Goal: Task Accomplishment & Management: Complete application form

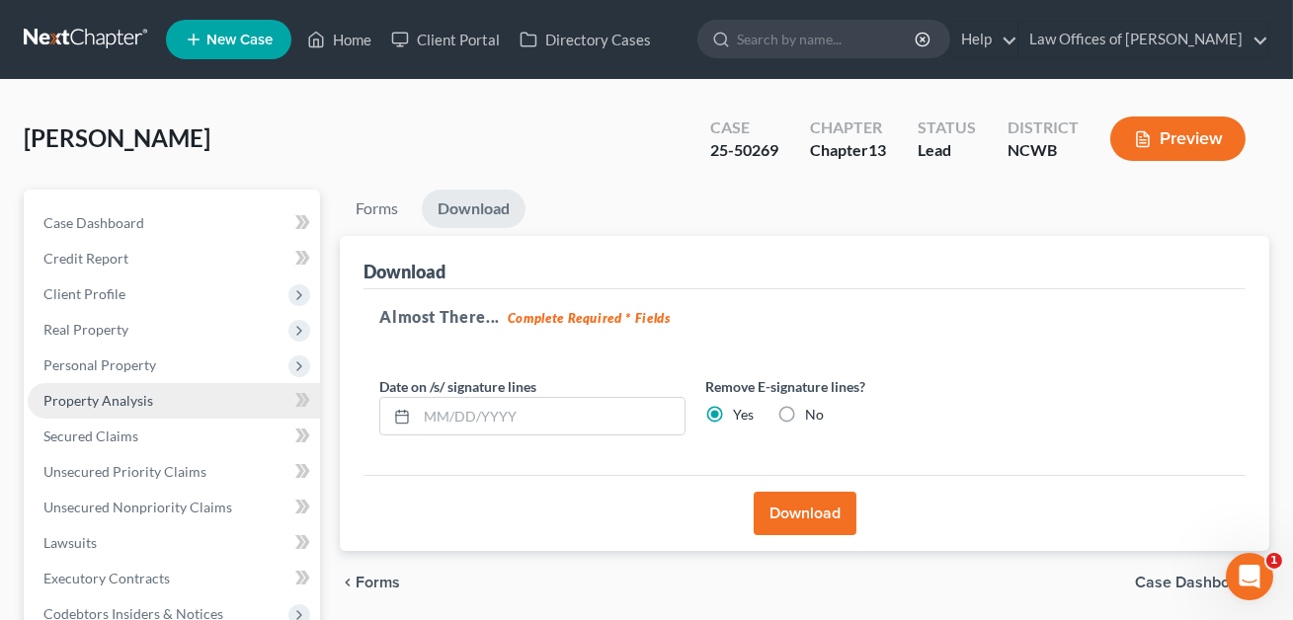
click at [87, 398] on span "Property Analysis" at bounding box center [98, 400] width 110 height 17
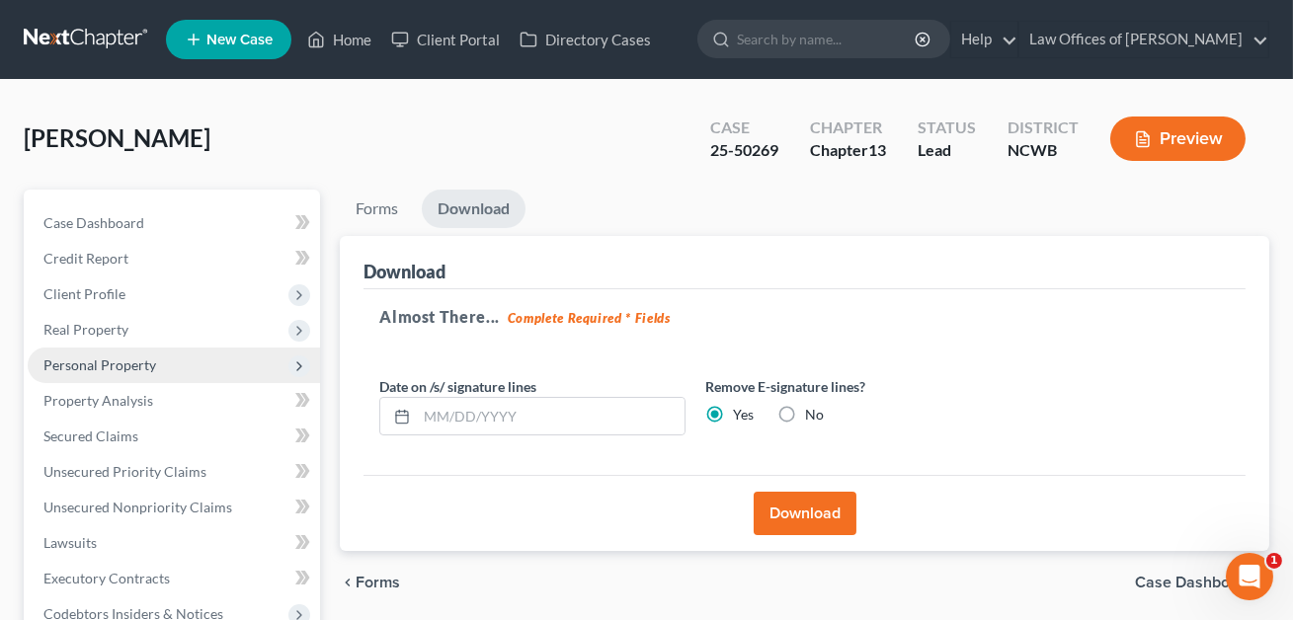
click at [94, 353] on span "Personal Property" at bounding box center [174, 366] width 292 height 36
click at [93, 363] on span "Personal Property" at bounding box center [99, 365] width 113 height 17
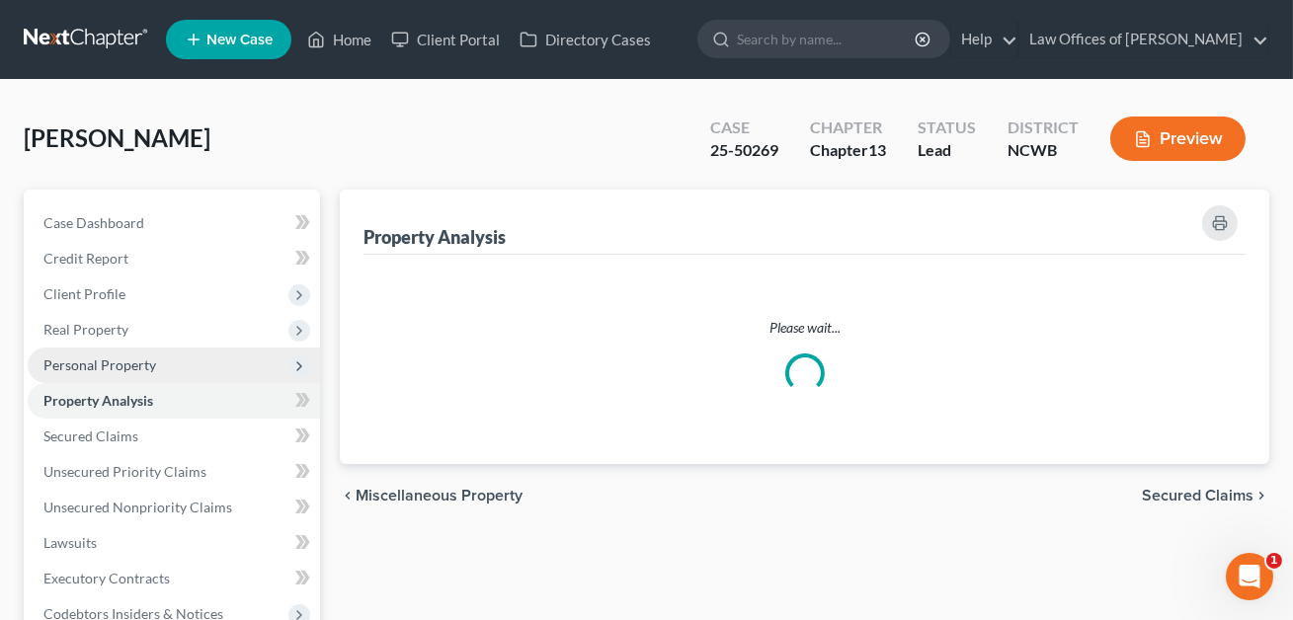
click at [93, 361] on span "Personal Property" at bounding box center [99, 365] width 113 height 17
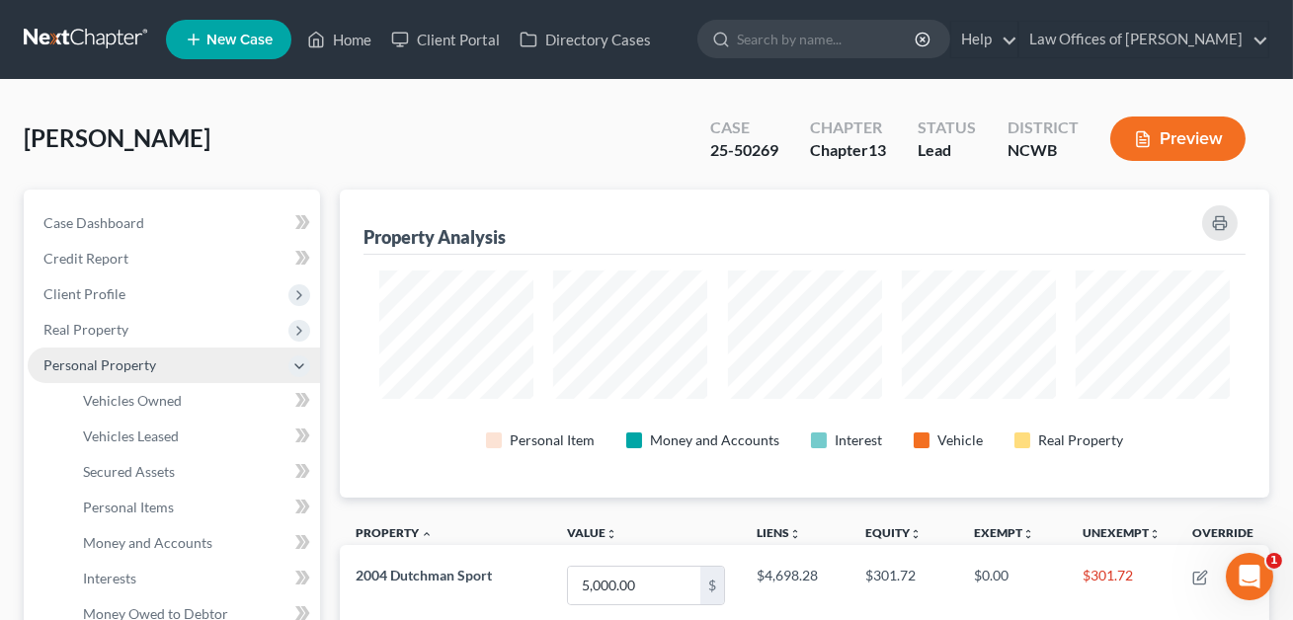
scroll to position [307, 928]
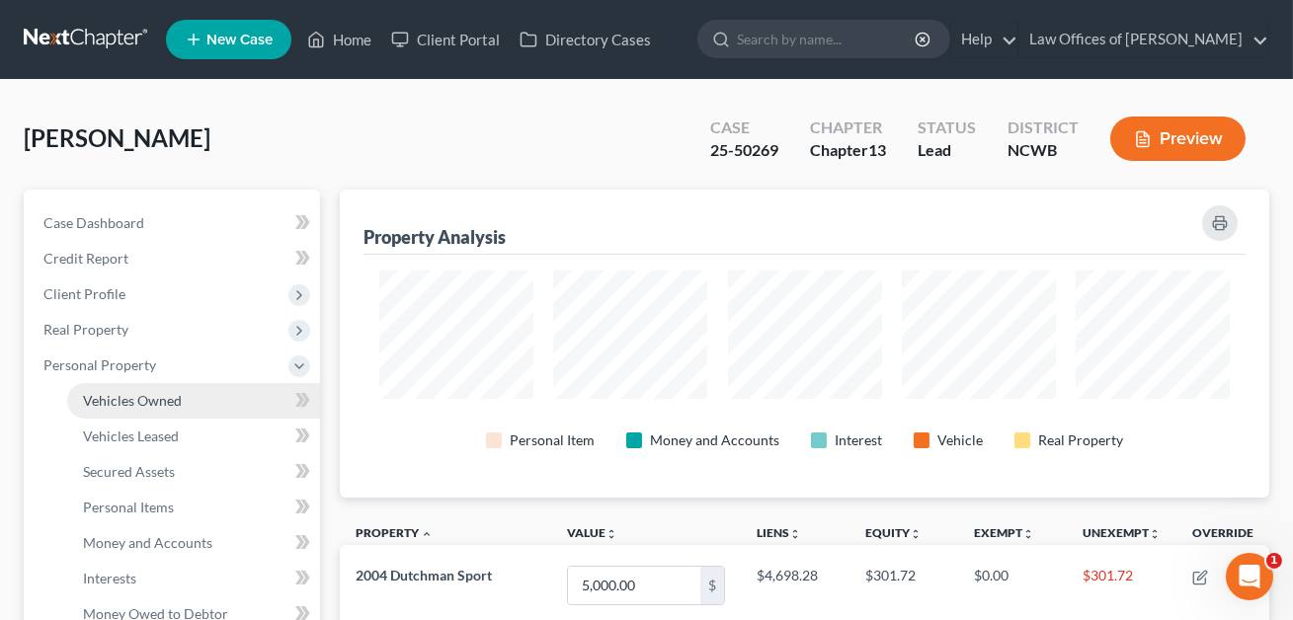
click at [135, 403] on span "Vehicles Owned" at bounding box center [132, 400] width 99 height 17
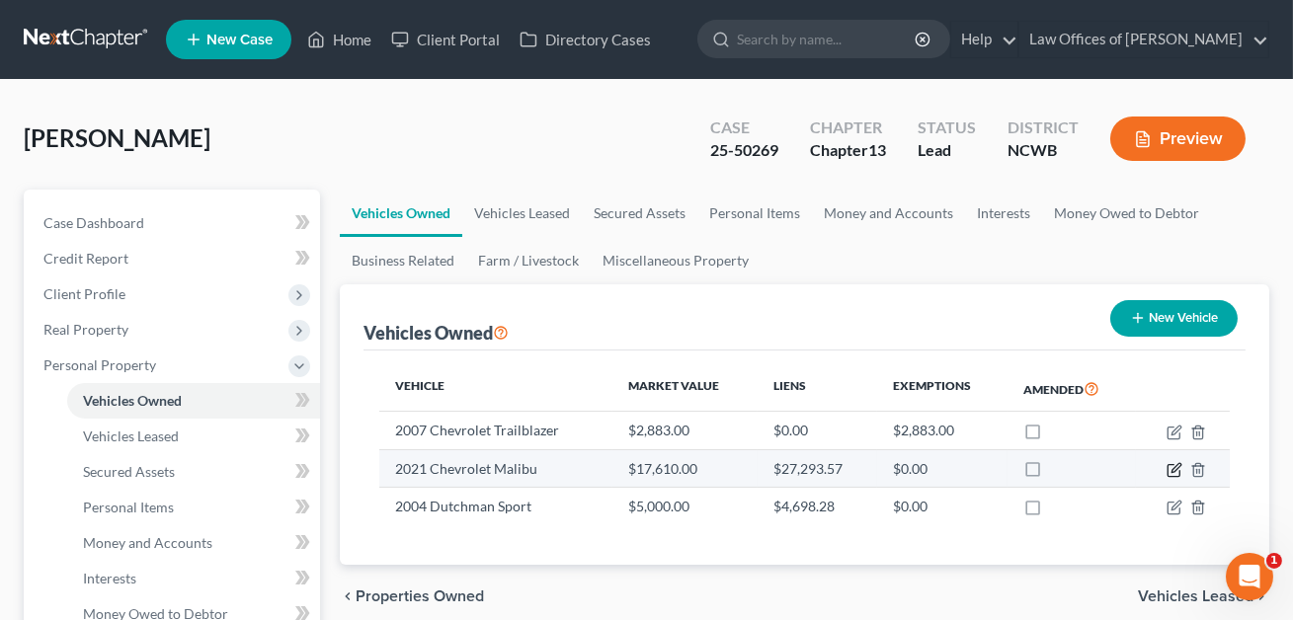
click at [1173, 467] on icon "button" at bounding box center [1175, 467] width 9 height 9
select select "0"
select select "5"
select select "2"
select select "0"
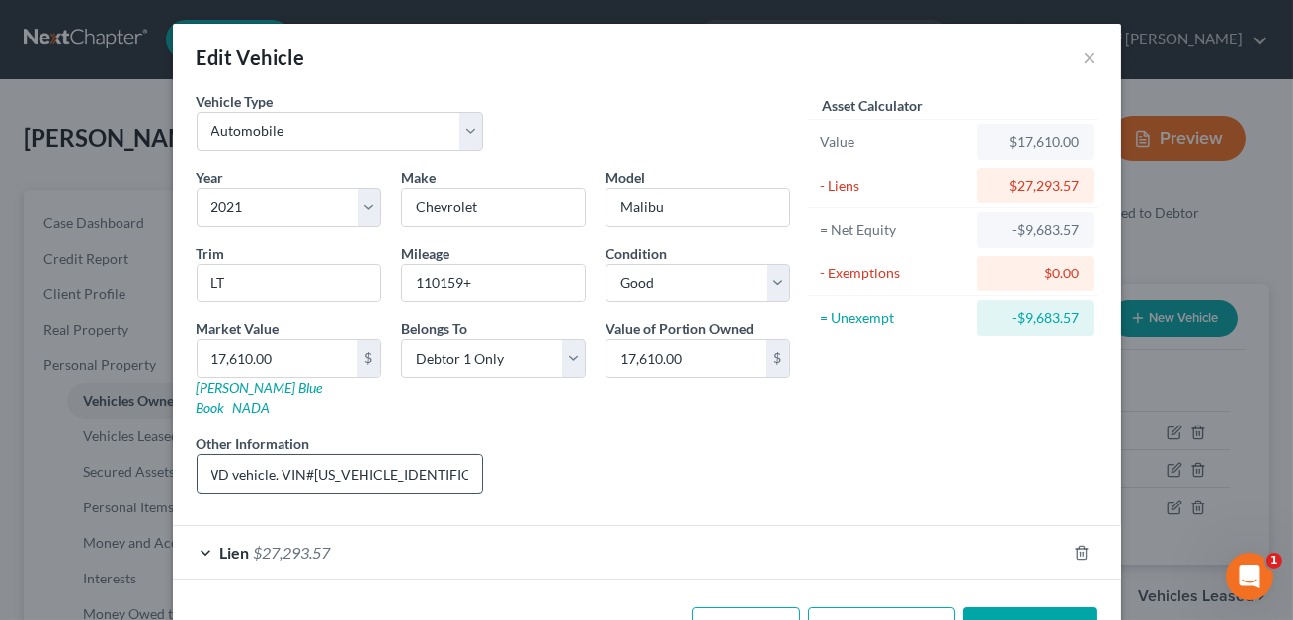
scroll to position [0, 79]
drag, startPoint x: 455, startPoint y: 453, endPoint x: 315, endPoint y: 448, distance: 140.3
click at [315, 455] on input "4 cyl, 4 dr, 2WD vehicle. VIN#[US_VEHICLE_IDENTIFICATION_NUMBER]. [PERSON_NAME]…" at bounding box center [340, 474] width 285 height 38
click at [342, 455] on input "4 cyl, 4 dr, 2WD vehicle. VIN#[US_VEHICLE_IDENTIFICATION_NUMBER]. [PERSON_NAME]…" at bounding box center [340, 474] width 285 height 38
drag, startPoint x: 453, startPoint y: 451, endPoint x: 307, endPoint y: 451, distance: 146.2
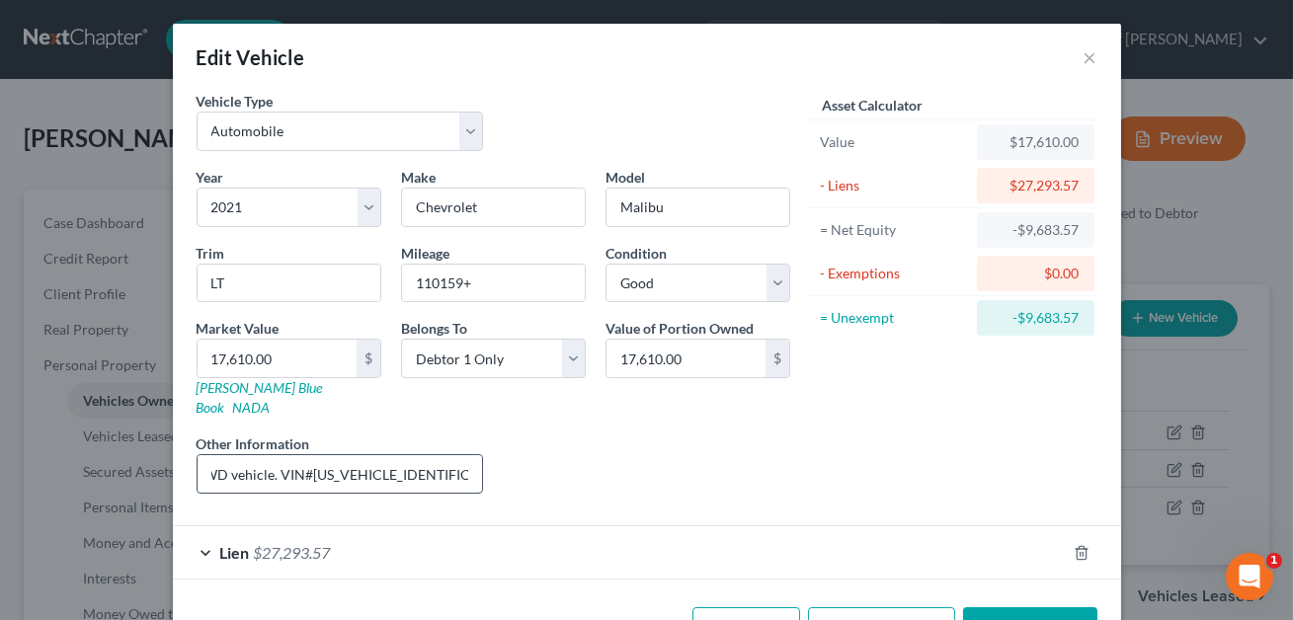
click at [307, 455] on input "4 cyl, 4 dr, 2WD vehicle. VIN#[US_VEHICLE_IDENTIFICATION_NUMBER]. [PERSON_NAME]…" at bounding box center [340, 474] width 285 height 38
click at [632, 462] on div "Liens Select" at bounding box center [646, 464] width 307 height 60
click at [1000, 607] on button "Save & Close" at bounding box center [1030, 627] width 134 height 41
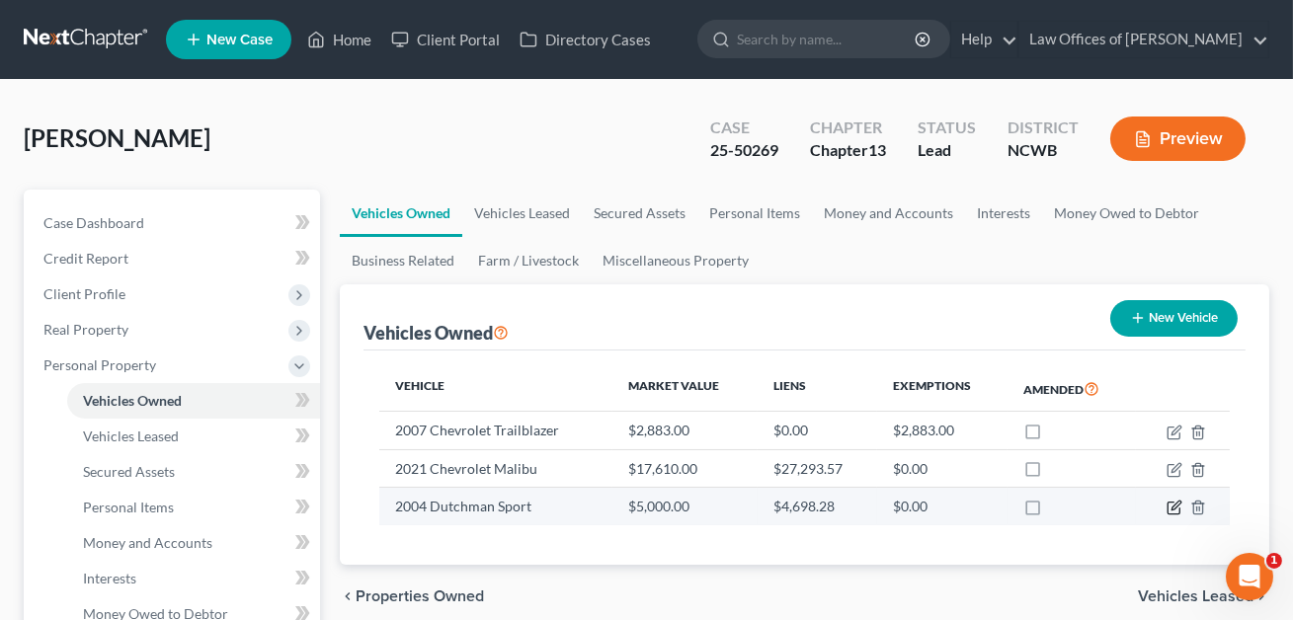
click at [1174, 510] on icon "button" at bounding box center [1174, 508] width 16 height 16
select select "7"
select select "22"
select select "0"
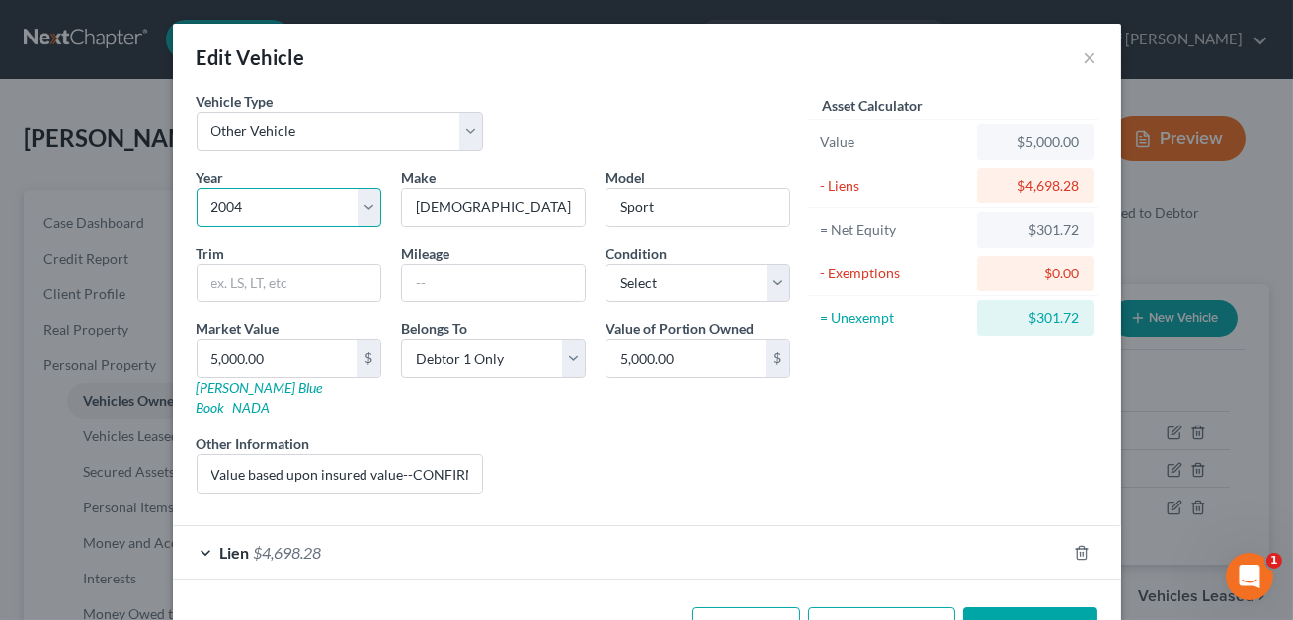
click at [360, 215] on select "Select 2026 2025 2024 2023 2022 2021 2020 2019 2018 2017 2016 2015 2014 2013 20…" at bounding box center [289, 208] width 185 height 40
select select "24"
click at [853, 530] on div "Lien $4,698.28" at bounding box center [619, 552] width 893 height 52
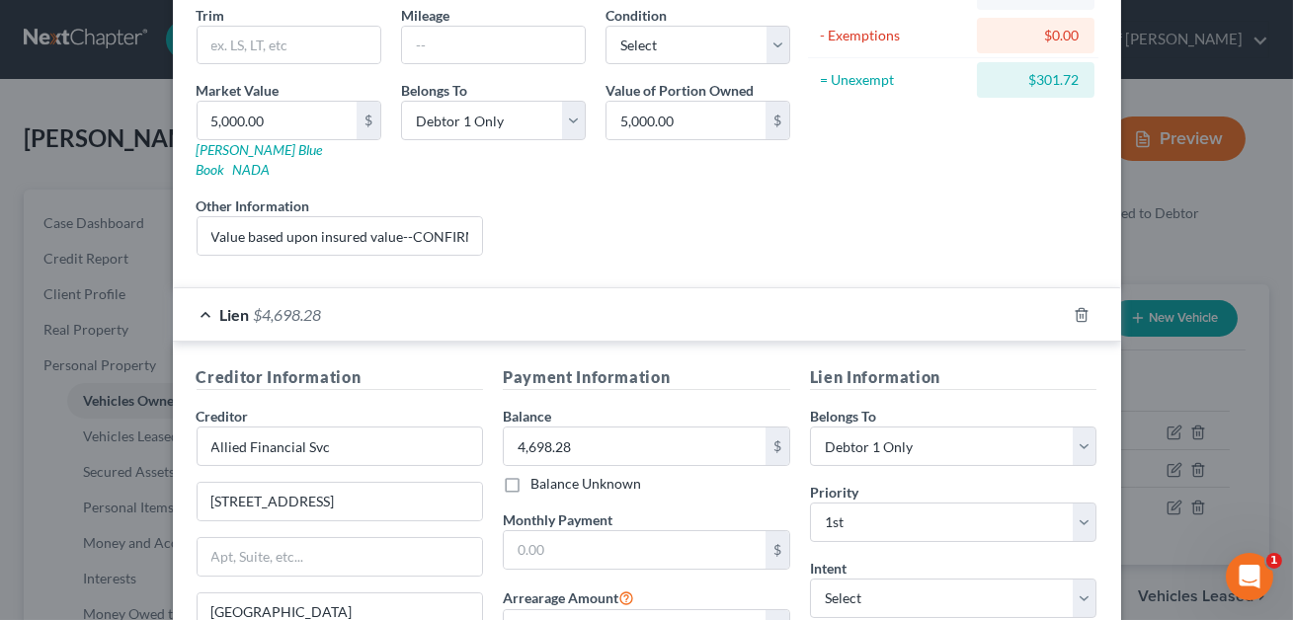
scroll to position [457, 0]
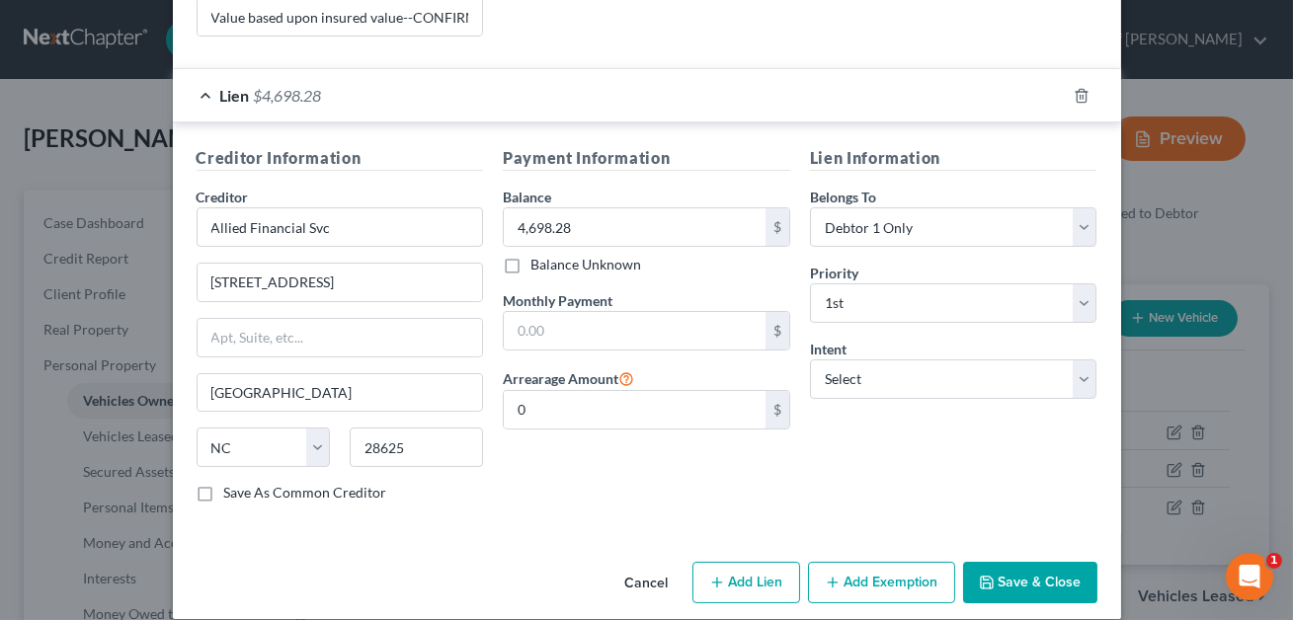
click at [1026, 562] on button "Save & Close" at bounding box center [1030, 582] width 134 height 41
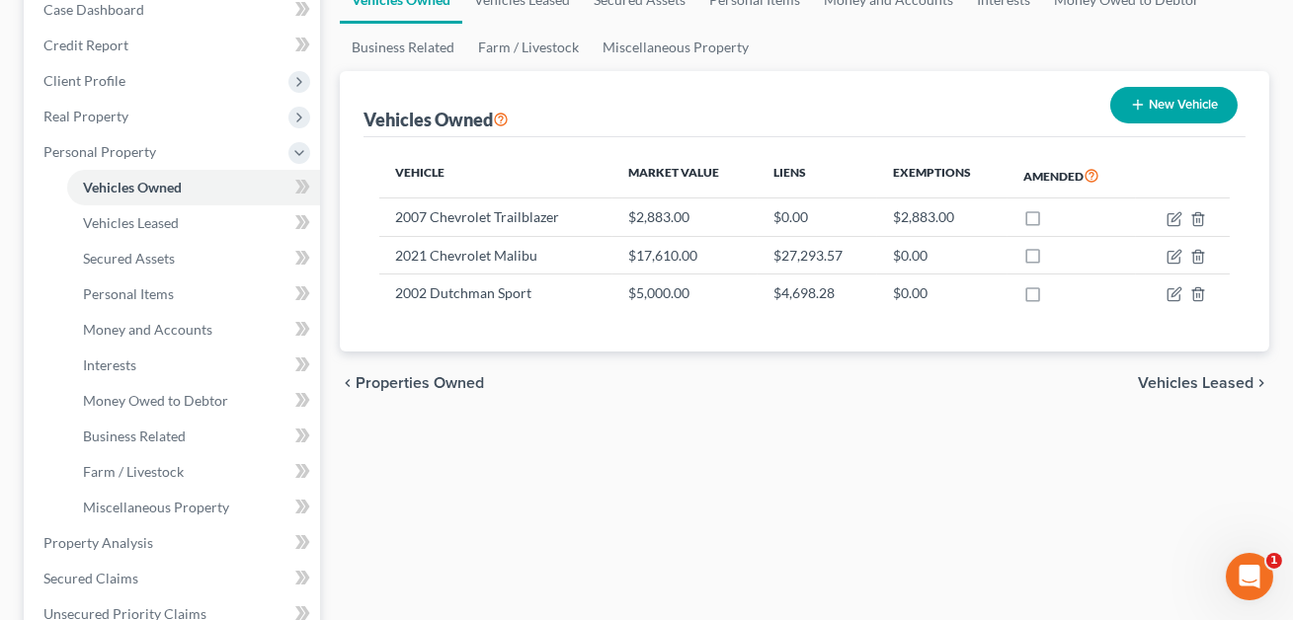
scroll to position [0, 0]
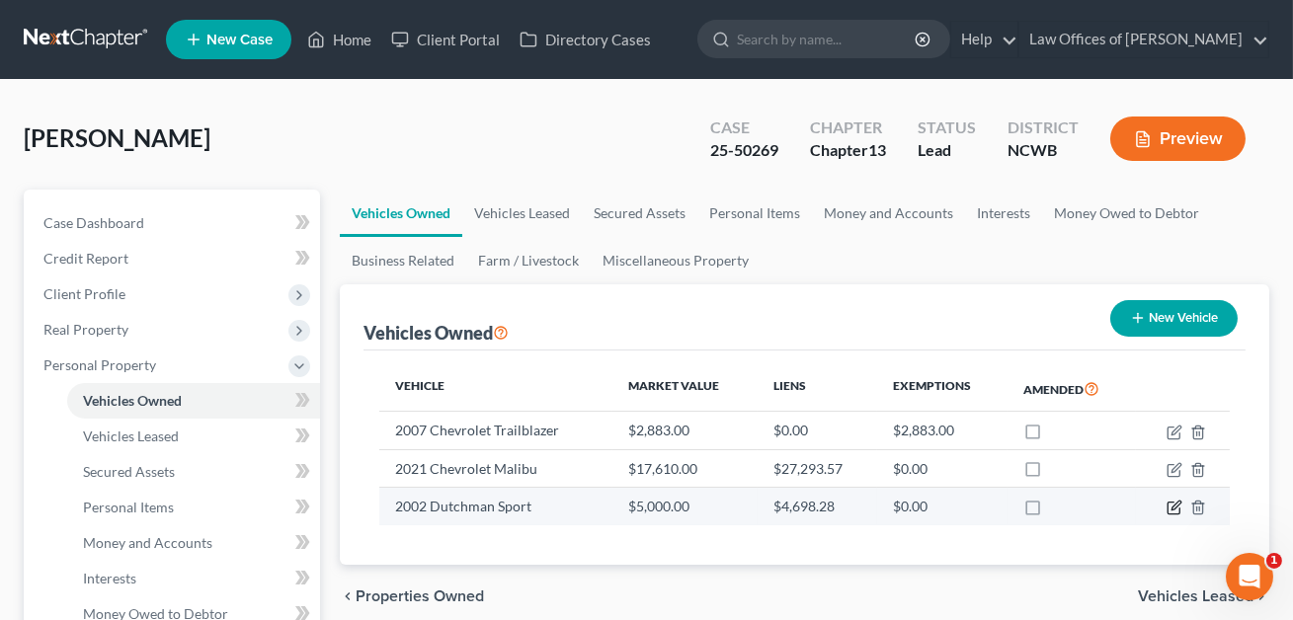
click at [1174, 508] on icon "button" at bounding box center [1175, 506] width 9 height 9
select select "7"
select select "24"
select select "0"
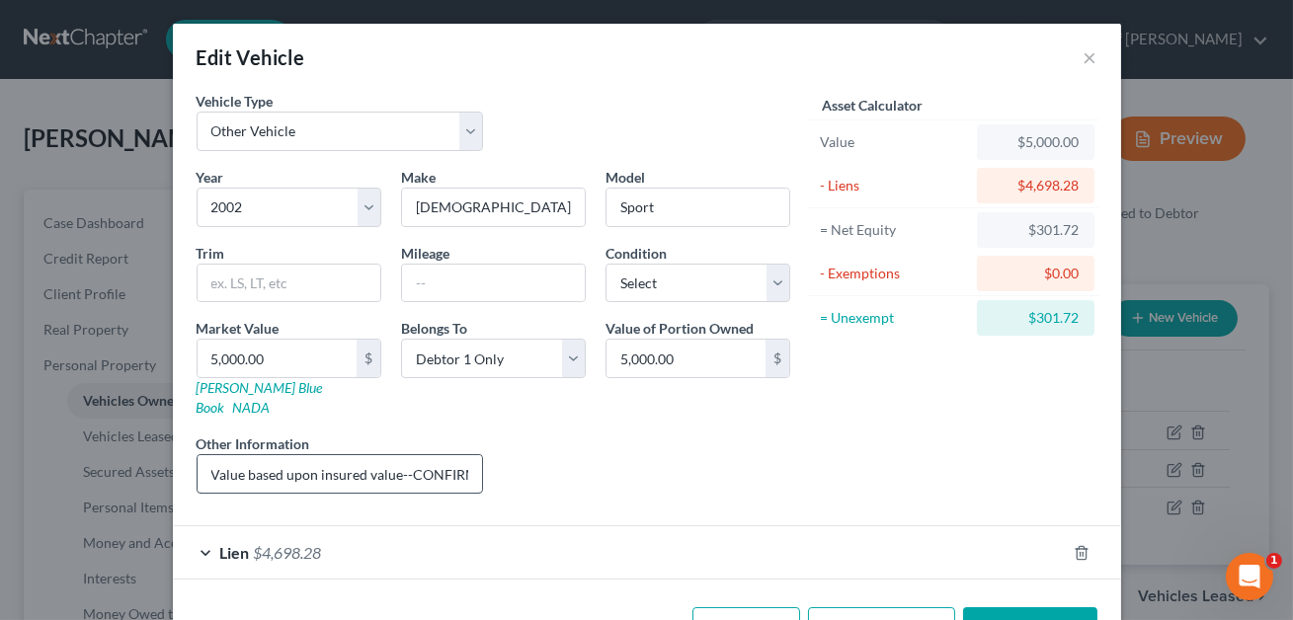
scroll to position [0, 45]
click at [472, 456] on input "Value based upon insured value--CONFIRM BASIS" at bounding box center [340, 474] width 285 height 38
click at [471, 455] on input "Value based upon insured value--CONFIRM BASIS" at bounding box center [340, 474] width 285 height 38
click at [210, 455] on input "Value based upon insured value--CONFIRM BASIS" at bounding box center [340, 474] width 285 height 38
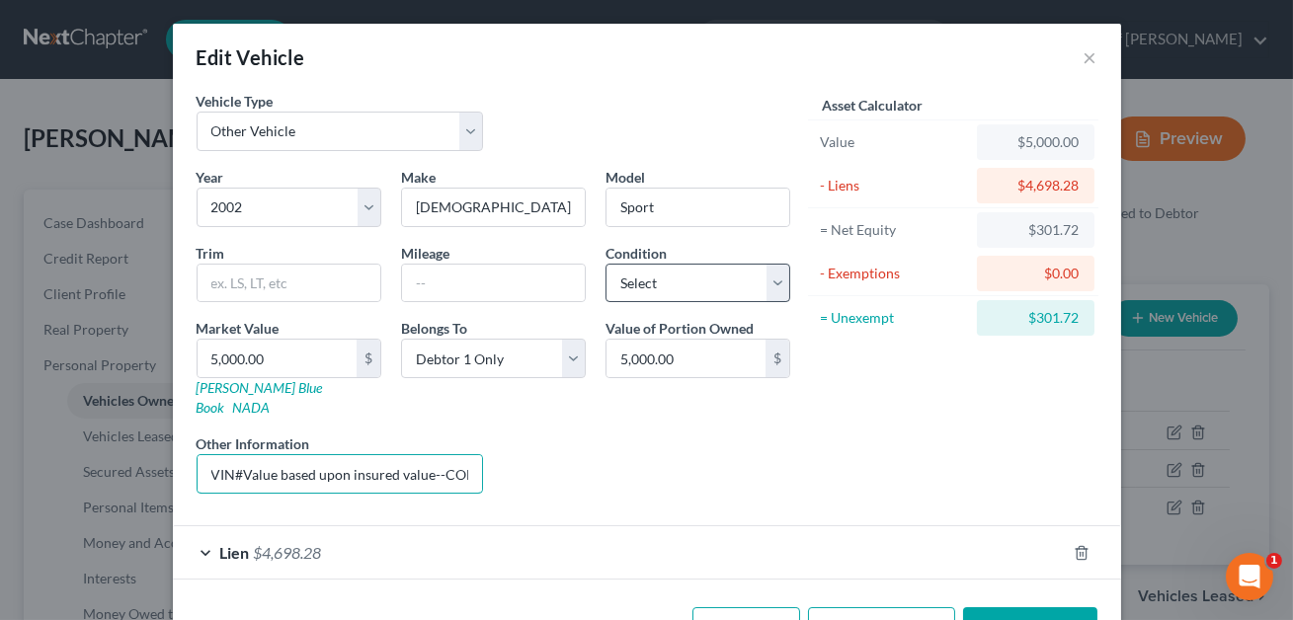
type input "VIN#Value based upon insured value--CONFIRM BASIS"
click at [637, 290] on select "Select Excellent Very Good Good Fair Poor" at bounding box center [697, 284] width 185 height 40
select select "2"
click at [243, 455] on input "VIN#Value based upon insured value--CONFIRM BASIS" at bounding box center [340, 474] width 285 height 38
drag, startPoint x: 384, startPoint y: 452, endPoint x: 244, endPoint y: 452, distance: 140.2
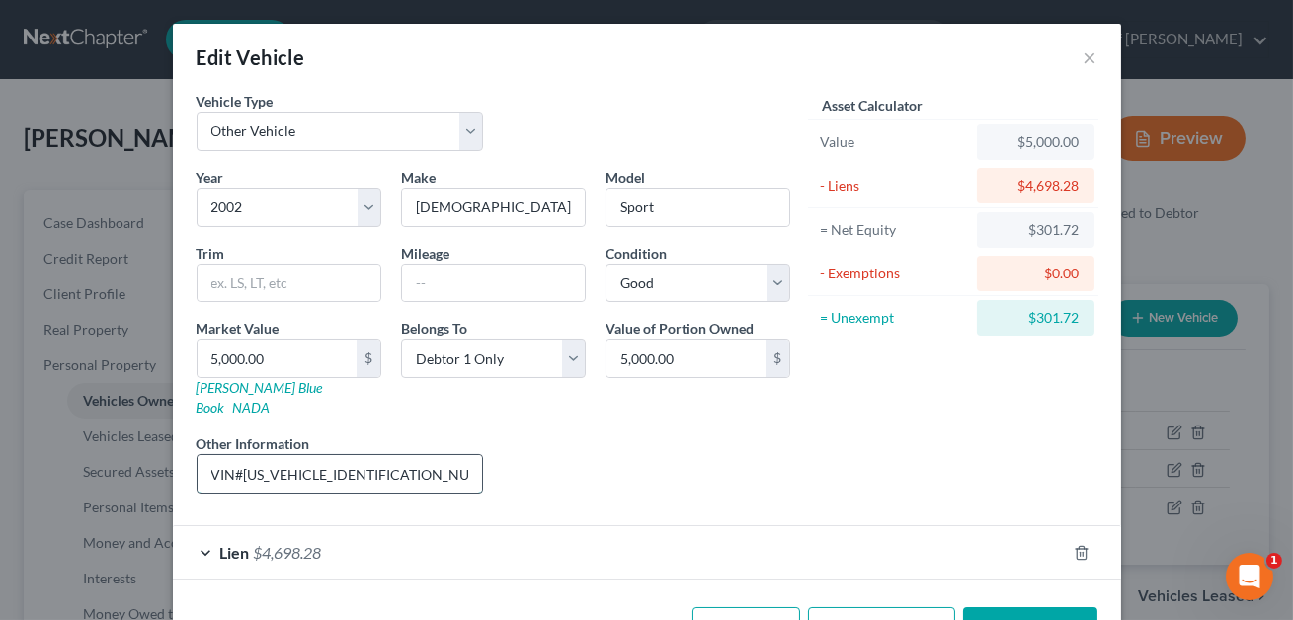
click at [244, 455] on input "VIN#[US_VEHICLE_IDENTIFICATION_NUMBER]. Value based upon insured value--CONFIRM…" at bounding box center [340, 474] width 285 height 38
type input "VIN#[US_VEHICLE_IDENTIFICATION_NUMBER]. Value based upon insured value--CONFIRM…"
click at [657, 482] on div "Year Select 2026 2025 2024 2023 2022 2021 2020 2019 2018 2017 2016 2015 2014 20…" at bounding box center [493, 338] width 613 height 343
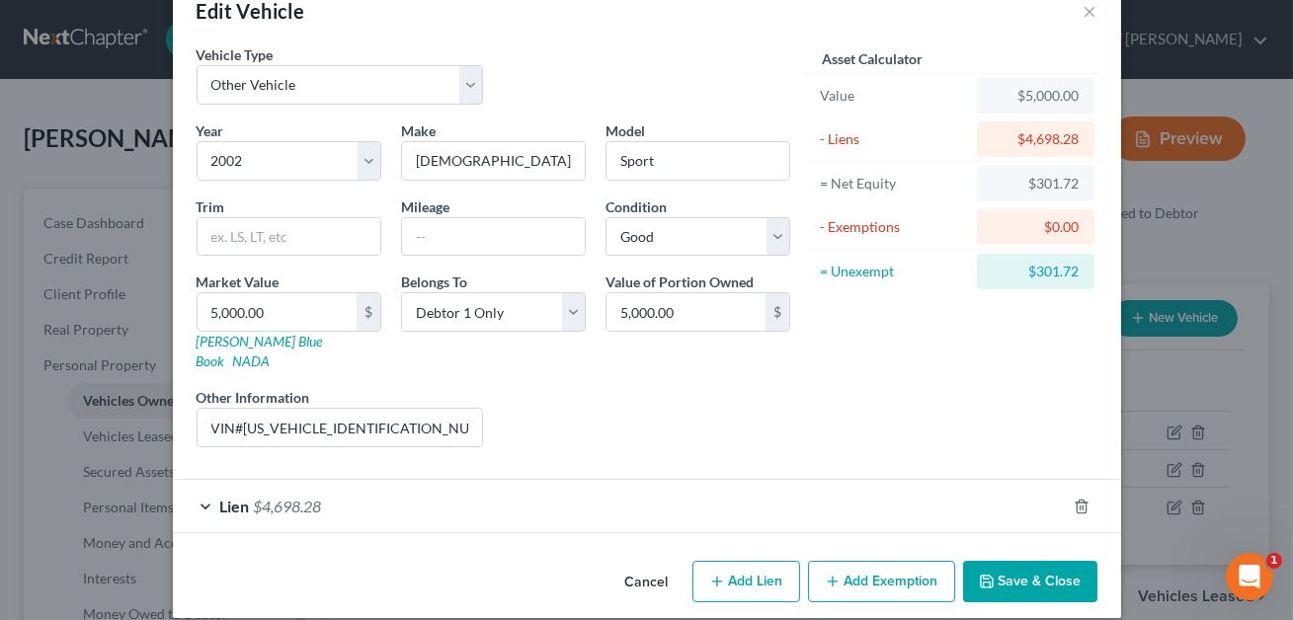
click at [1026, 561] on button "Save & Close" at bounding box center [1030, 581] width 134 height 41
